Goal: Check status

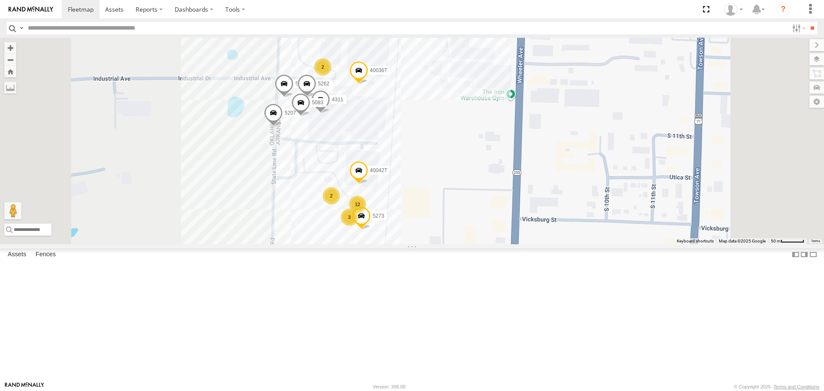
drag, startPoint x: 523, startPoint y: 117, endPoint x: 518, endPoint y: 190, distance: 73.5
click at [523, 190] on div "T3214 37127T 5414 T1806 7766T 87121T 7763T 40061T T3205 40037T 5381-Sold 7771T …" at bounding box center [412, 141] width 824 height 206
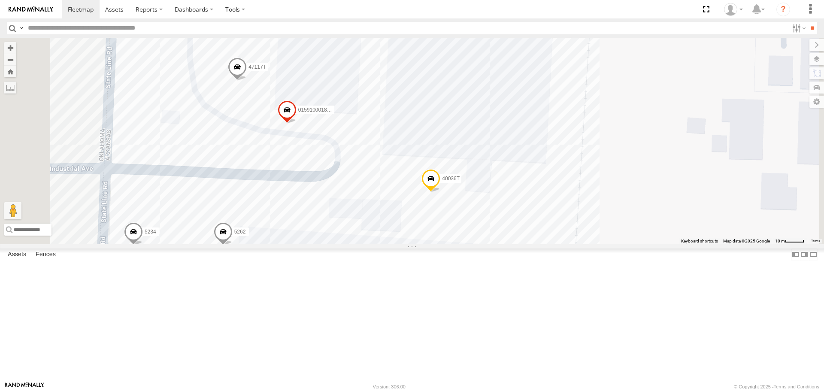
drag, startPoint x: 402, startPoint y: 196, endPoint x: 393, endPoint y: 236, distance: 40.6
click at [406, 238] on div "T3214 37127T 5414 T1806 7766T 87121T 7763T 40061T T3205 40037T 5381-Sold 7771T …" at bounding box center [412, 141] width 824 height 206
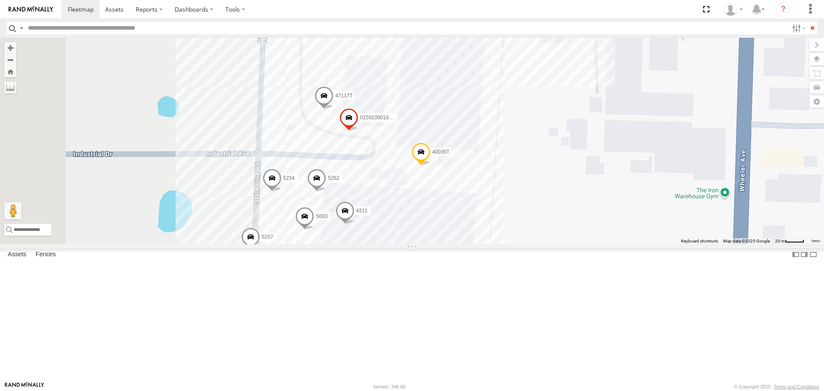
drag, startPoint x: 257, startPoint y: 159, endPoint x: 333, endPoint y: 171, distance: 76.1
click at [333, 171] on div "T3214 37127T 5414 T1806 7766T 87121T 7763T 40061T T3205 40037T 5381-Sold 7771T …" at bounding box center [412, 141] width 824 height 206
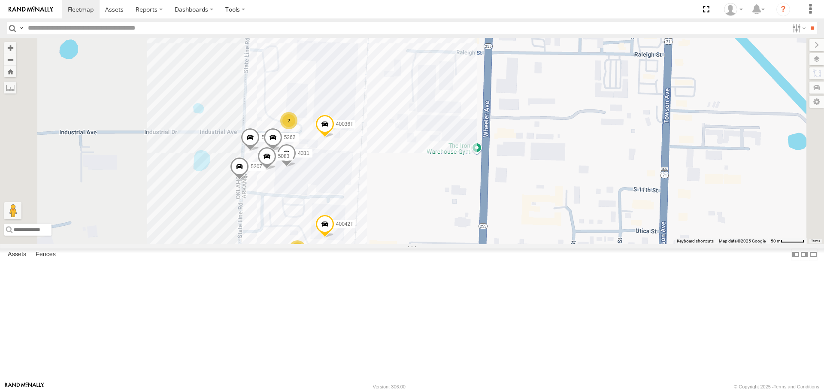
drag, startPoint x: 306, startPoint y: 276, endPoint x: 330, endPoint y: 264, distance: 26.5
click at [327, 244] on div "T3214 37127T 5414 T1806 7766T 87121T 7763T 40061T T3205 40037T 5381-Sold 7771T …" at bounding box center [412, 141] width 824 height 206
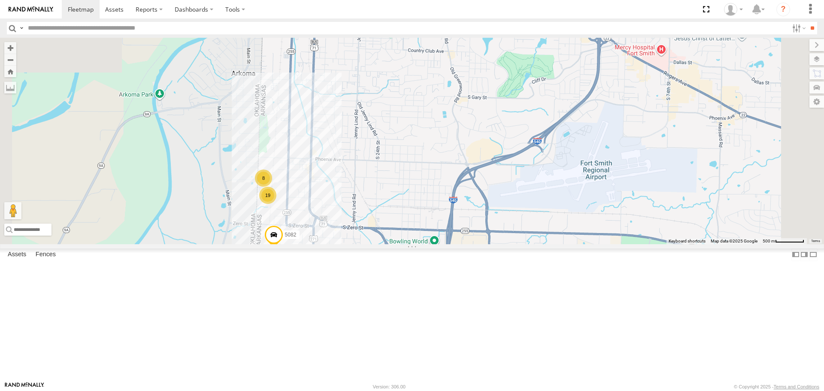
drag, startPoint x: 282, startPoint y: 272, endPoint x: 354, endPoint y: 263, distance: 72.1
click at [352, 244] on div "T3214 37127T 5414 T1806 7766T 87121T 7763T 40061T T3205 40037T 5381-Sold 7771T …" at bounding box center [412, 141] width 824 height 206
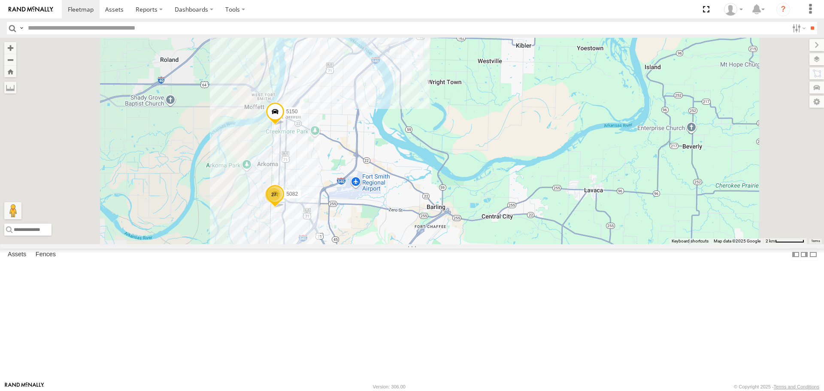
drag, startPoint x: 476, startPoint y: 314, endPoint x: 506, endPoint y: 242, distance: 78.3
click at [505, 244] on div "T3214 37127T 5414 T1806 7766T 87121T 7763T 40061T T3205 40037T 5381-Sold 7771T …" at bounding box center [412, 141] width 824 height 206
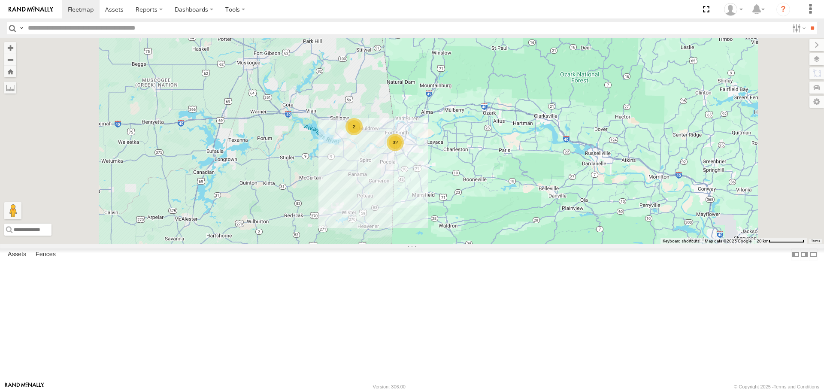
drag, startPoint x: 412, startPoint y: 255, endPoint x: 425, endPoint y: 230, distance: 27.4
click at [425, 231] on div "T3214 37127T 5414 T1806 7766T 87121T 7763T 40061T T3205 40037T 5381-Sold 7771T …" at bounding box center [412, 141] width 824 height 206
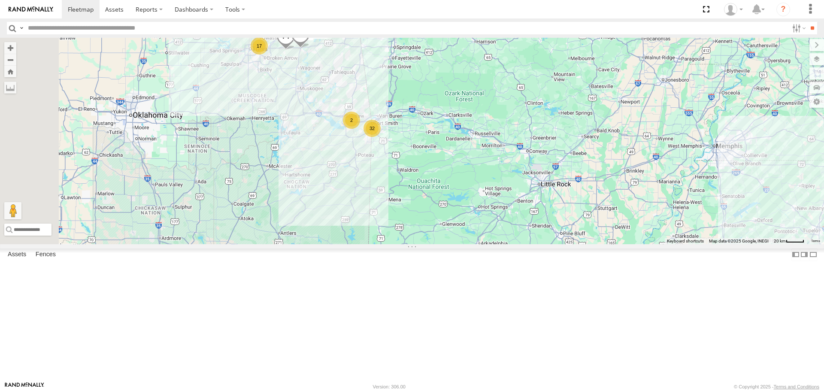
drag, startPoint x: 344, startPoint y: 254, endPoint x: 375, endPoint y: 231, distance: 38.3
click at [374, 232] on div "T3214 37127T 5414 T1806 7766T 87121T 7763T 40061T T3205 40037T 5381-Sold 7771T …" at bounding box center [412, 141] width 824 height 206
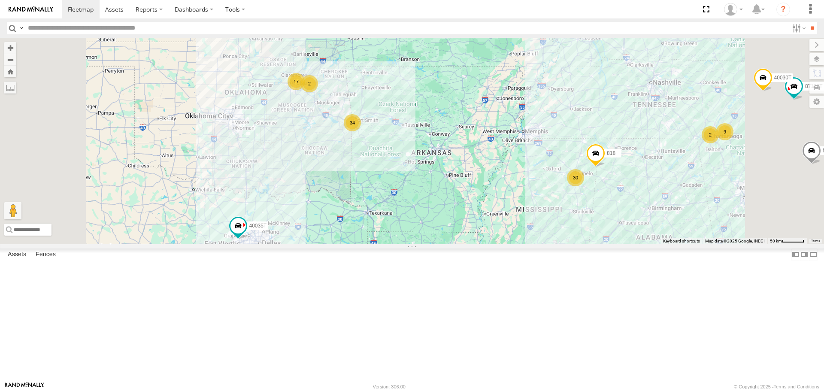
click at [319, 208] on div "T3214 37127T 5414 T1806 7766T 87121T 7763T 40061T T3205 40037T 5381-Sold 7771T …" at bounding box center [412, 141] width 824 height 206
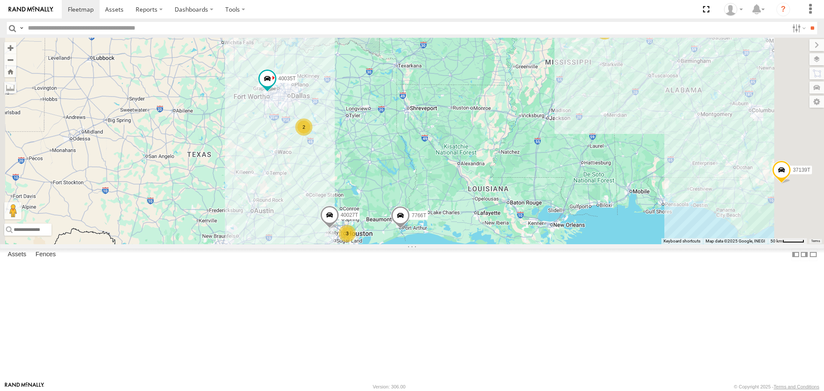
drag, startPoint x: 349, startPoint y: 280, endPoint x: 340, endPoint y: 236, distance: 44.7
click at [340, 236] on div "T3214 37127T 5414 T1806 7766T 87121T 7763T 40061T T3205 40037T 5381-Sold 7771T …" at bounding box center [412, 141] width 824 height 206
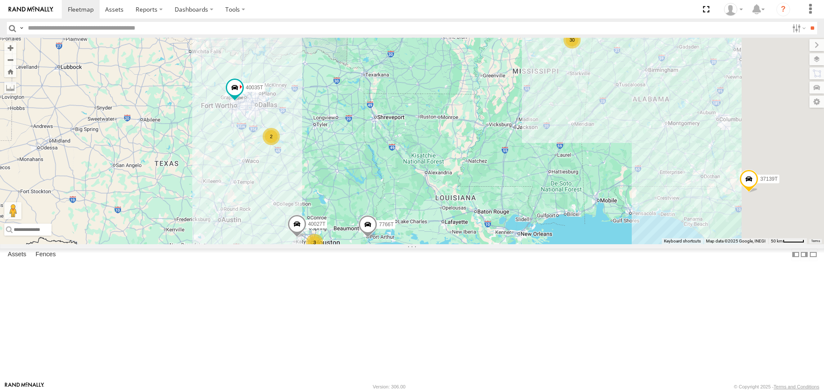
drag, startPoint x: 587, startPoint y: 233, endPoint x: 466, endPoint y: 276, distance: 128.0
click at [472, 244] on div "T3214 37127T 5414 T1806 7766T 87121T 7763T 40061T T3205 40037T 5381-Sold 7771T …" at bounding box center [412, 141] width 824 height 206
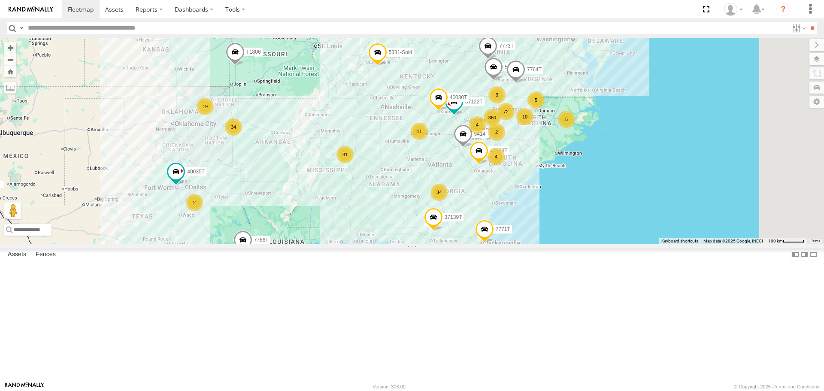
drag, startPoint x: 592, startPoint y: 218, endPoint x: 511, endPoint y: 245, distance: 86.2
click at [511, 244] on div "T3214 37127T 5414 T1806 7766T 87121T 7763T 40061T T3205 40037T 5381-Sold 7771T …" at bounding box center [412, 141] width 824 height 206
